Goal: Transaction & Acquisition: Purchase product/service

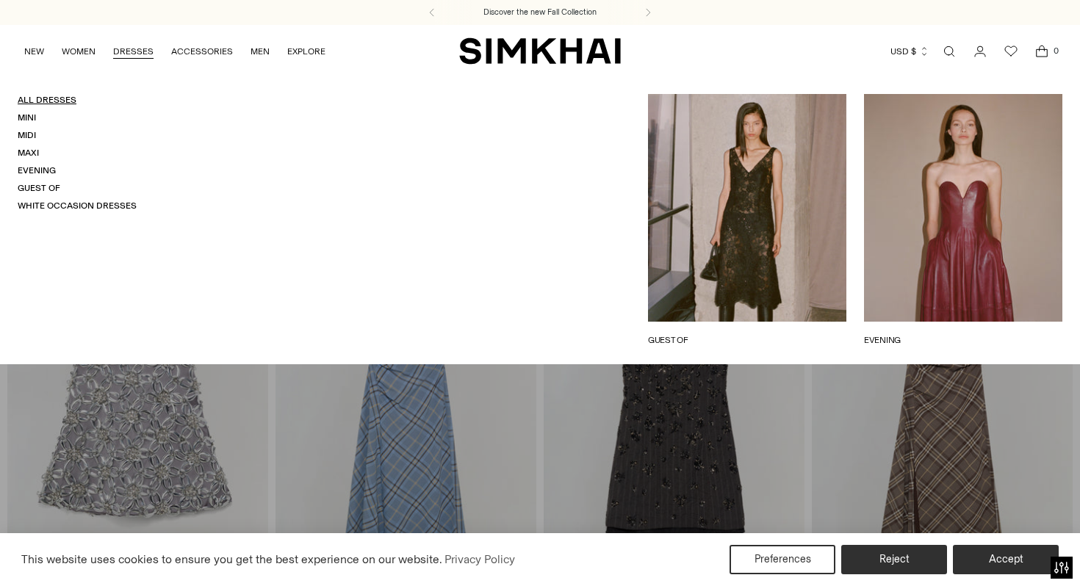
click at [48, 99] on link "All Dresses" at bounding box center [47, 100] width 59 height 10
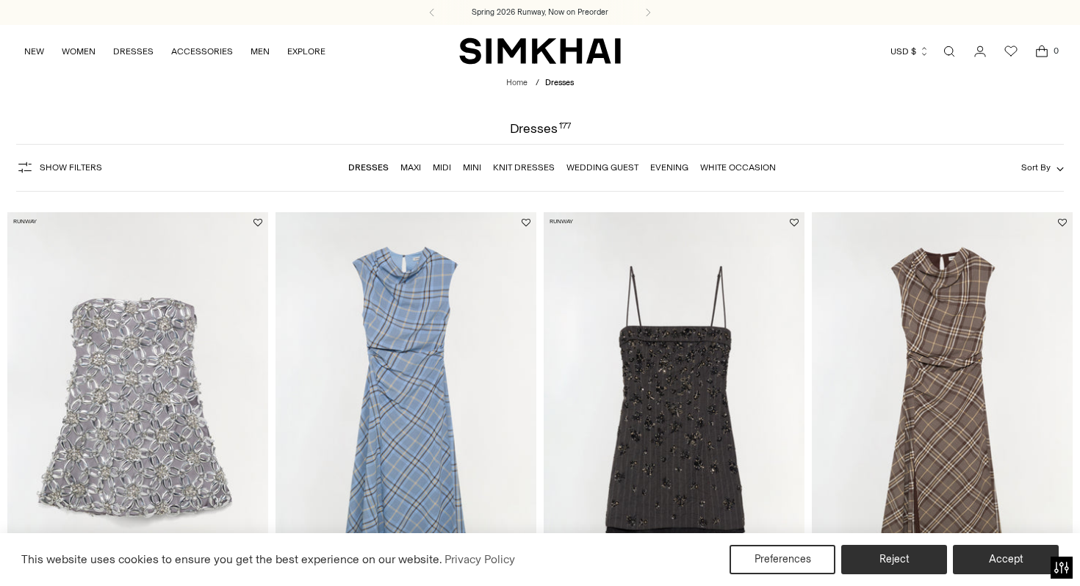
click at [69, 170] on span "Show Filters" at bounding box center [71, 167] width 62 height 10
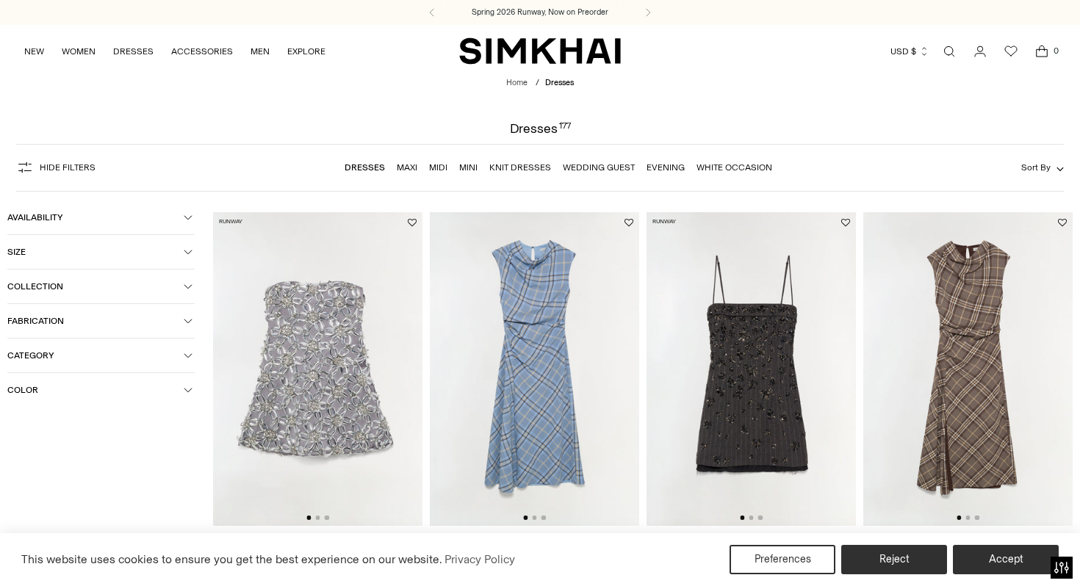
click at [43, 387] on button "Color" at bounding box center [100, 390] width 187 height 34
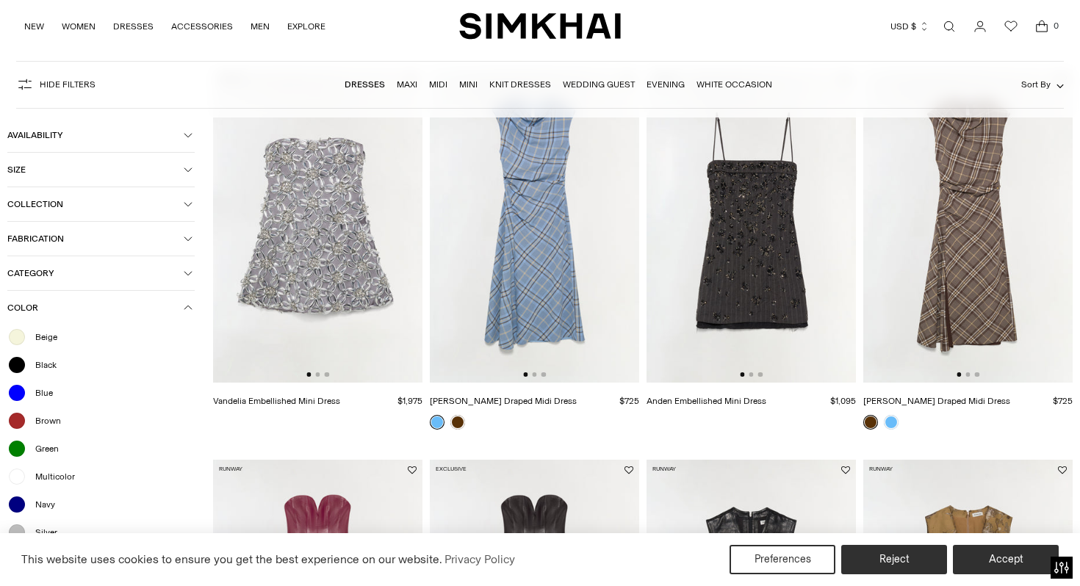
scroll to position [381, 0]
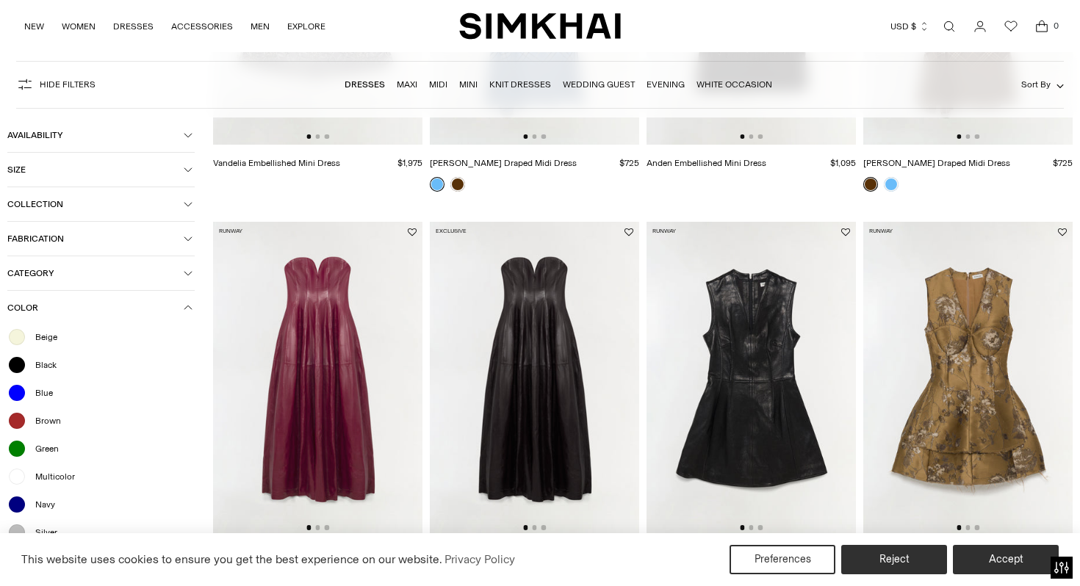
click at [19, 475] on div at bounding box center [16, 476] width 19 height 19
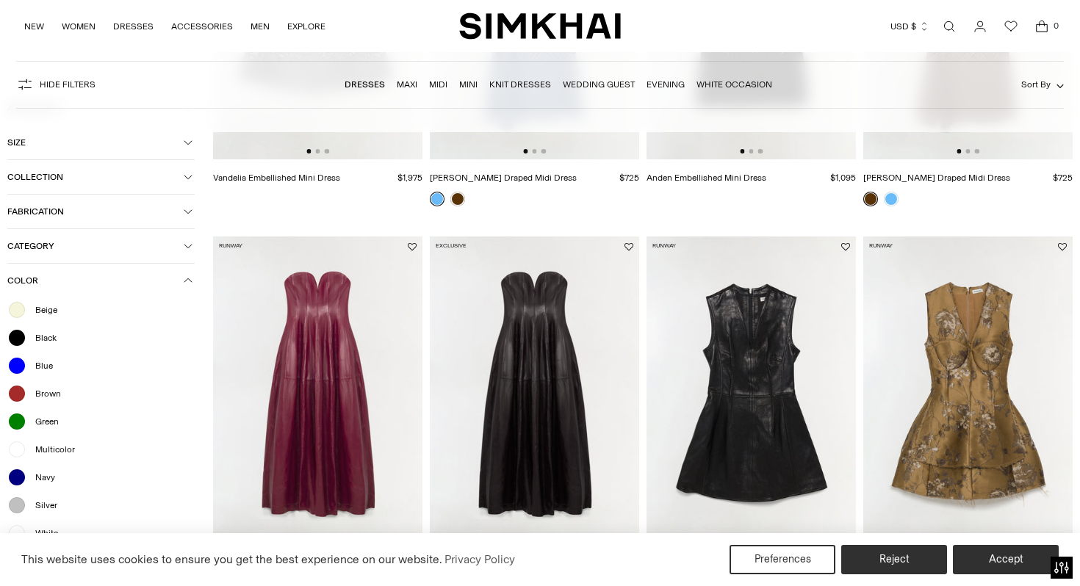
scroll to position [396, 0]
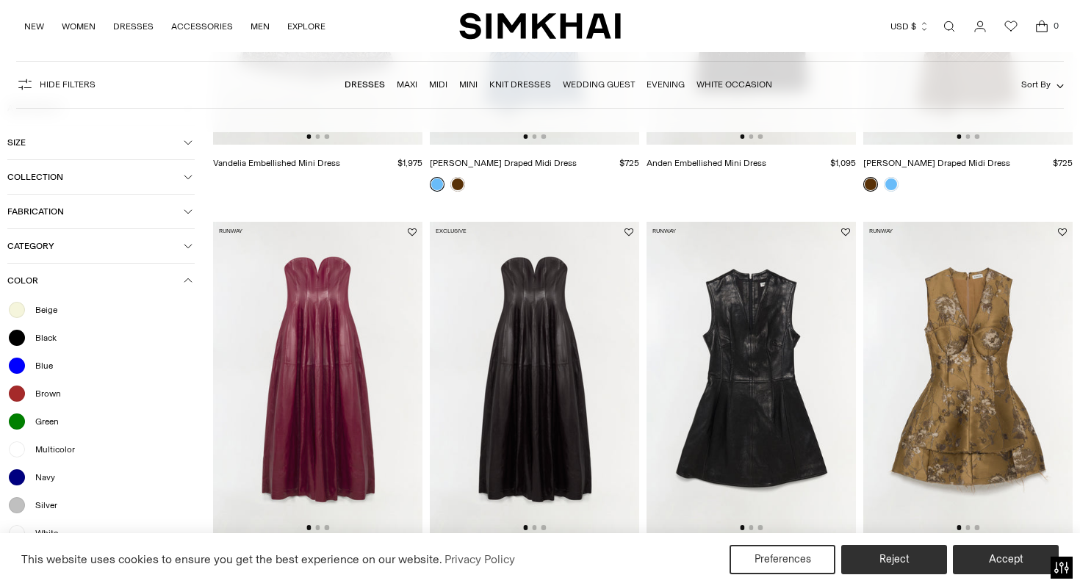
click at [16, 313] on div at bounding box center [16, 310] width 19 height 19
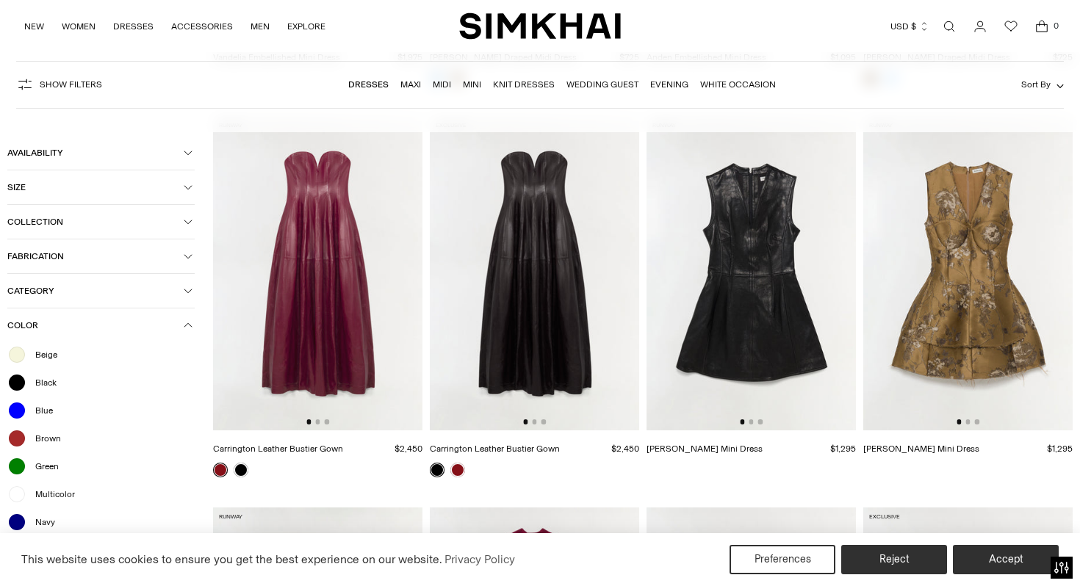
scroll to position [109, 0]
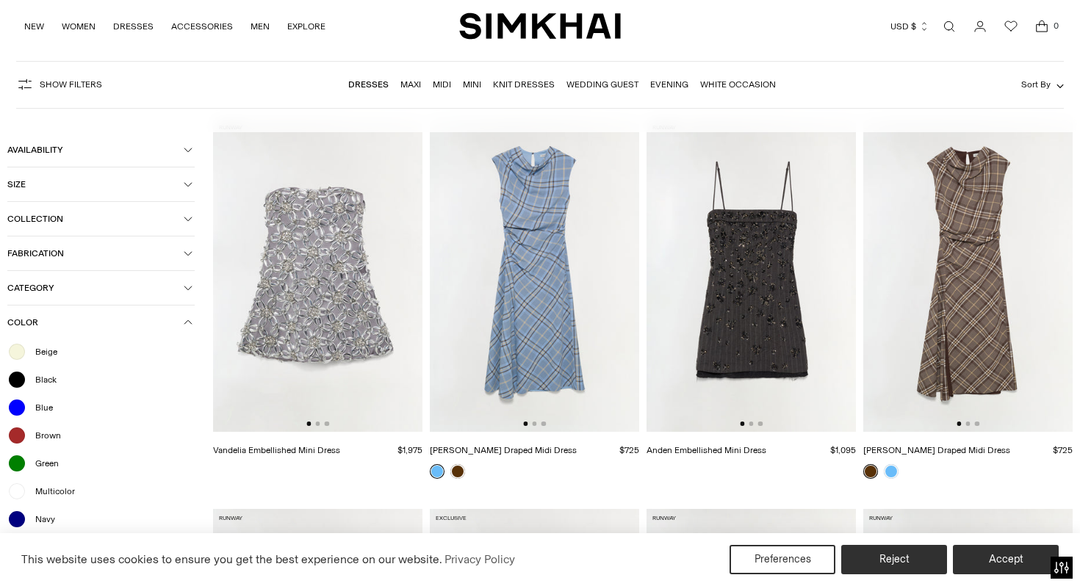
drag, startPoint x: 32, startPoint y: 337, endPoint x: 60, endPoint y: 268, distance: 73.8
click at [61, 268] on div "Availability In stock Size XS S M L XL 0 00 2 4 6 8 10 12 14 16" at bounding box center [100, 365] width 187 height 464
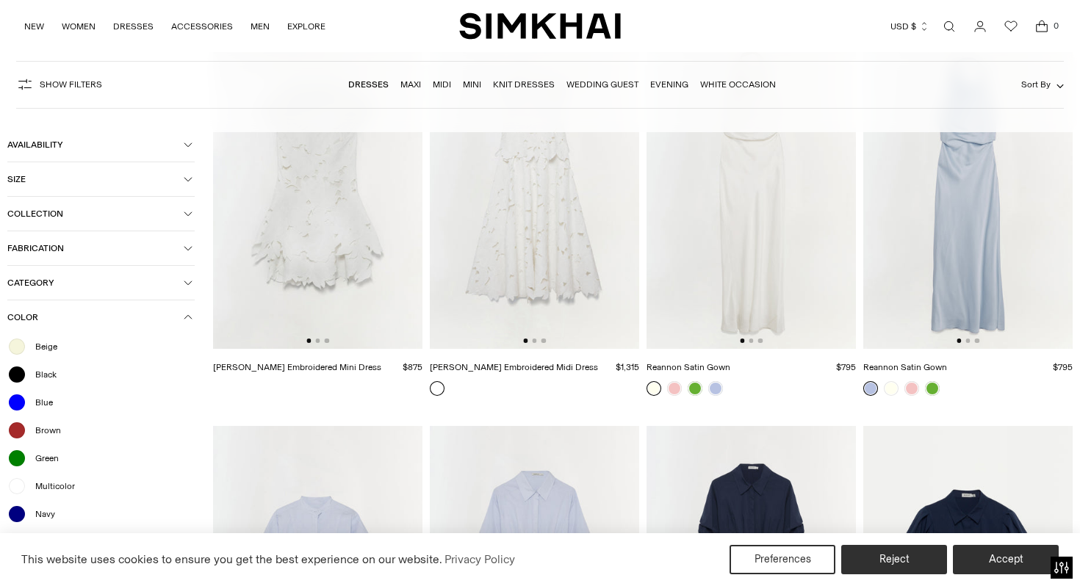
scroll to position [7128, 0]
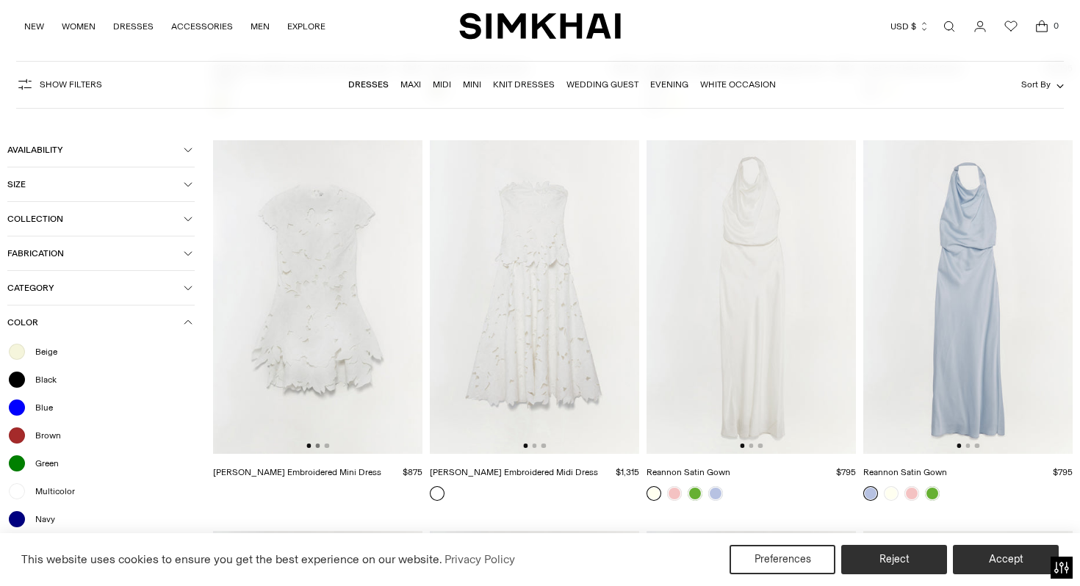
click at [317, 444] on button "Go to slide 2" at bounding box center [317, 446] width 4 height 4
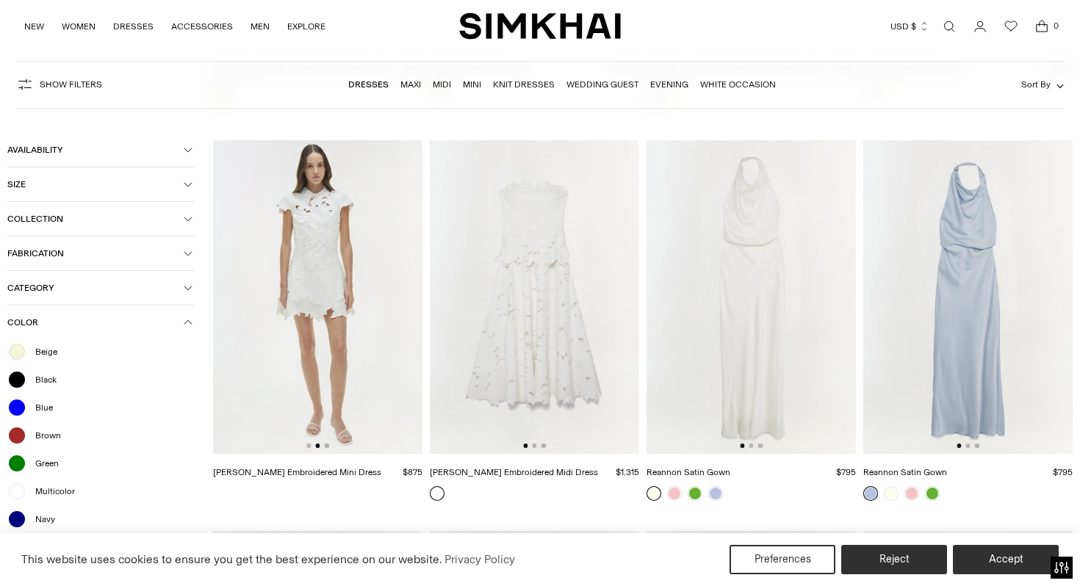
click at [329, 435] on img at bounding box center [317, 297] width 209 height 314
click at [564, 284] on img at bounding box center [534, 297] width 209 height 314
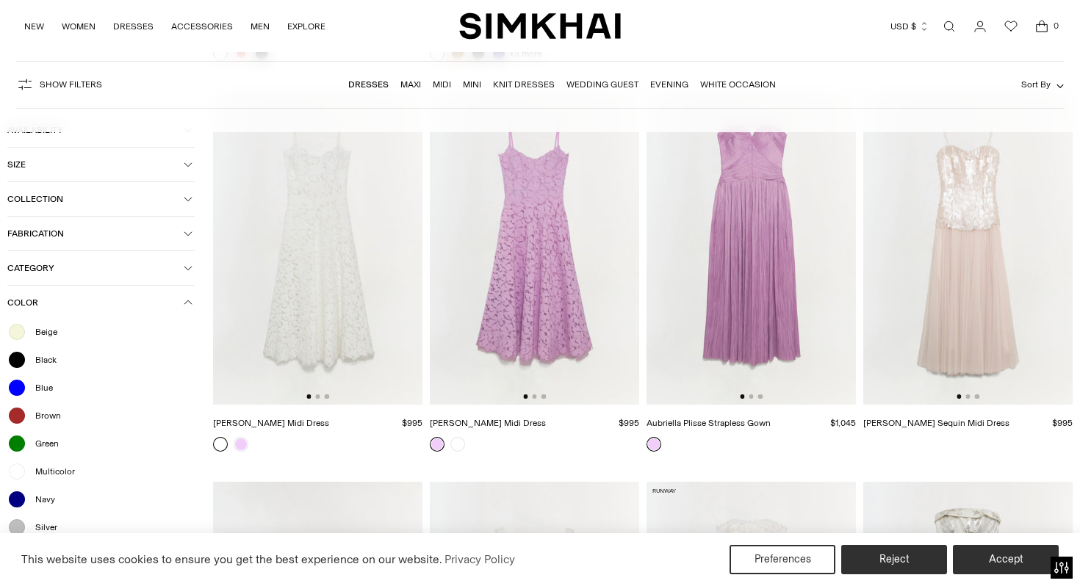
scroll to position [10220, 0]
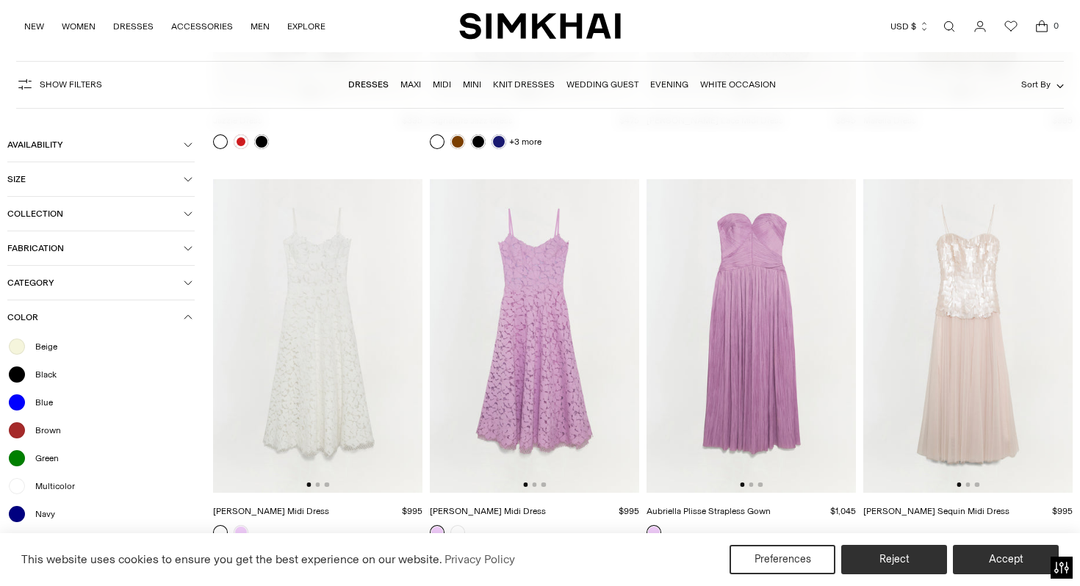
click at [340, 281] on img at bounding box center [317, 336] width 209 height 314
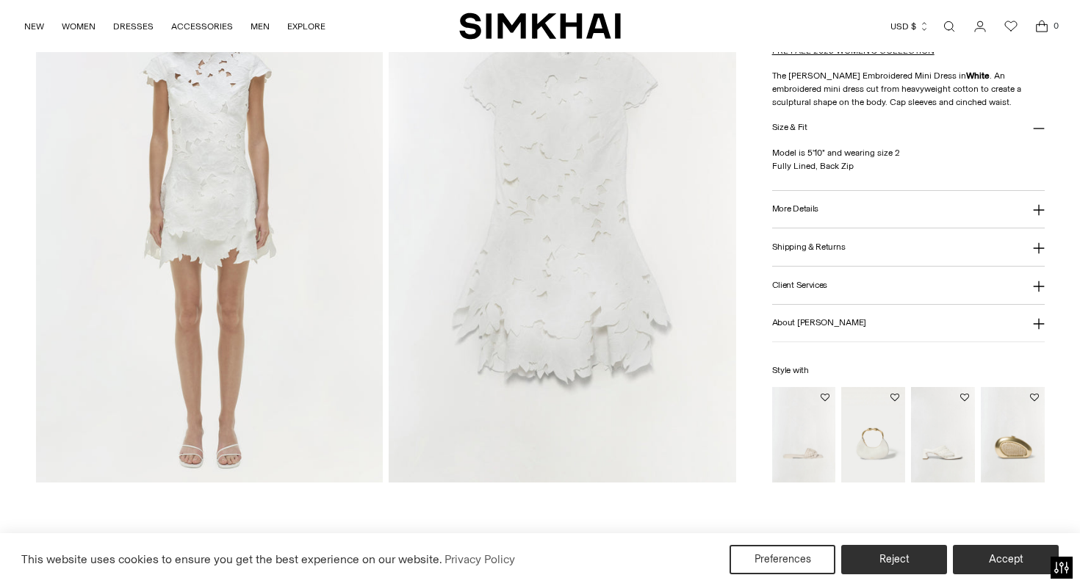
scroll to position [1677, 0]
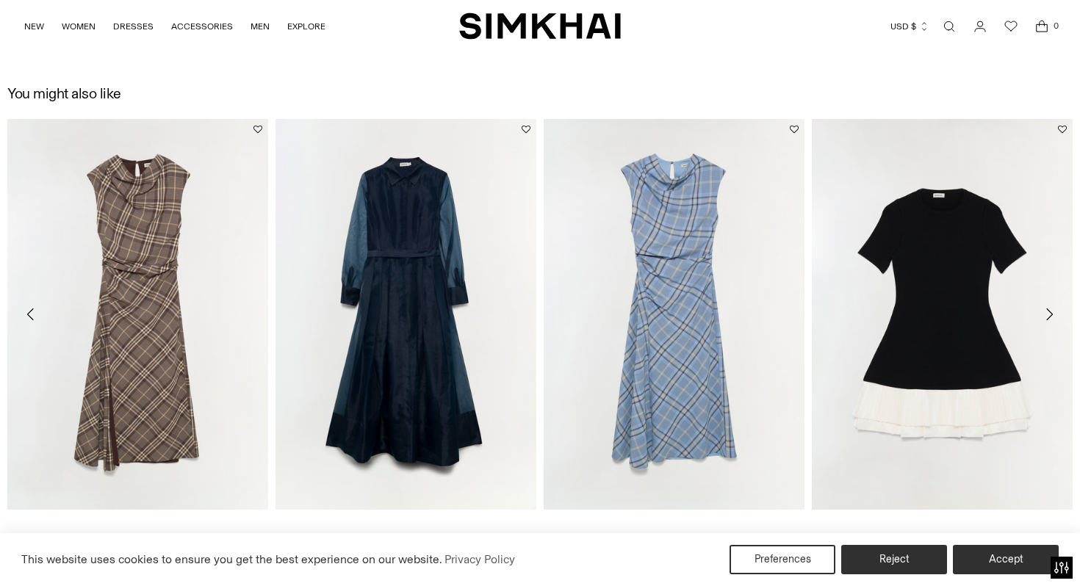
scroll to position [2901, 0]
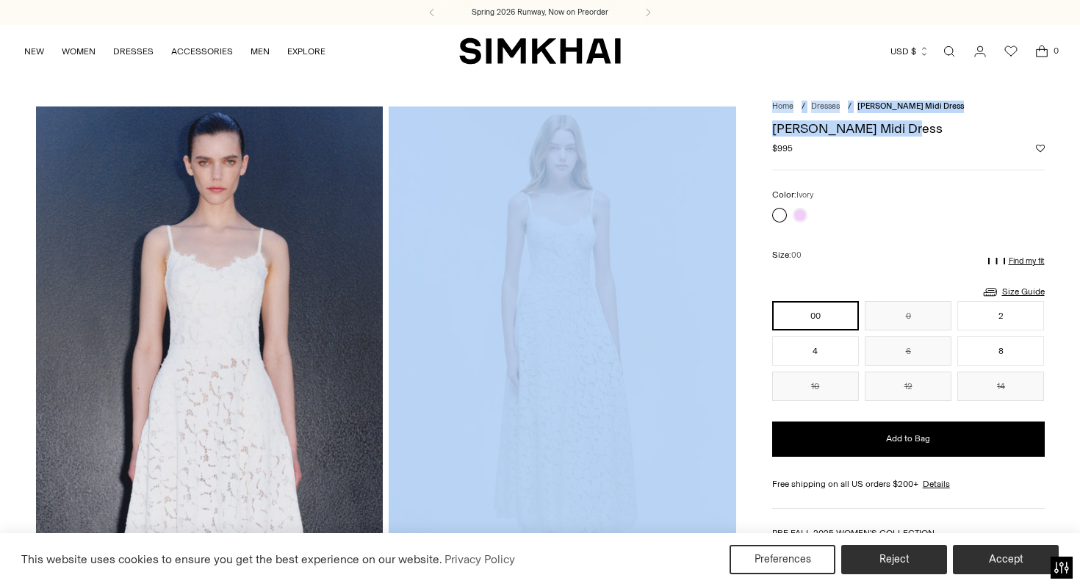
drag, startPoint x: 913, startPoint y: 123, endPoint x: 750, endPoint y: 125, distance: 163.9
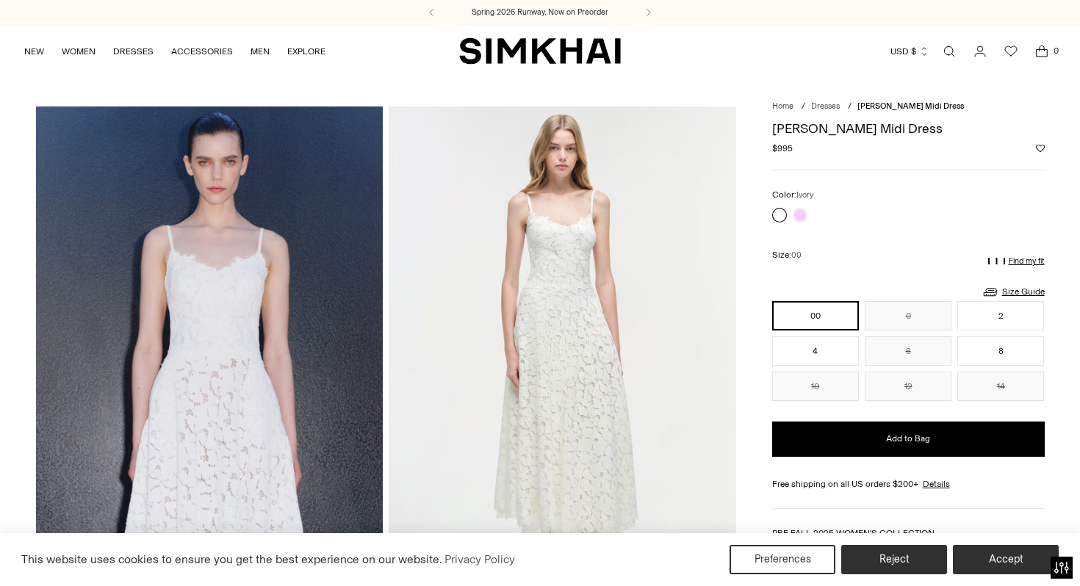
drag, startPoint x: 905, startPoint y: 132, endPoint x: 771, endPoint y: 132, distance: 133.7
copy h1 "Julia Lace Midi Dress"
